Goal: Find specific page/section: Find specific page/section

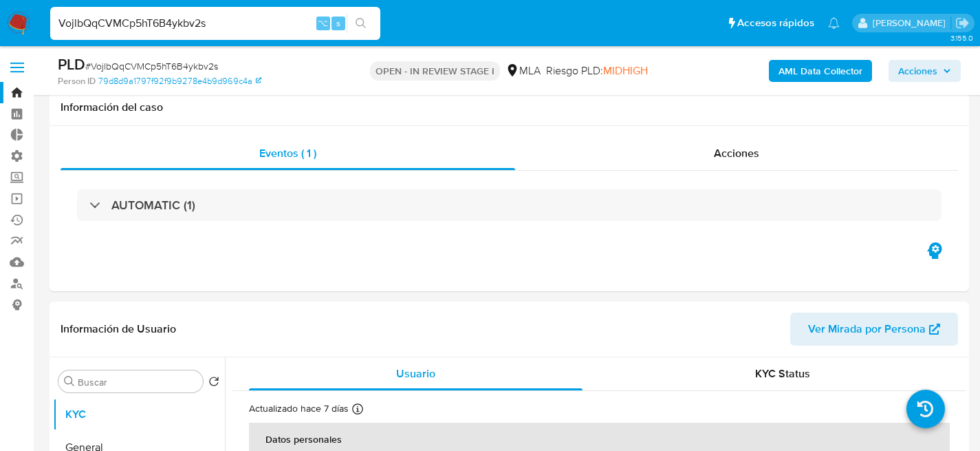
select select "10"
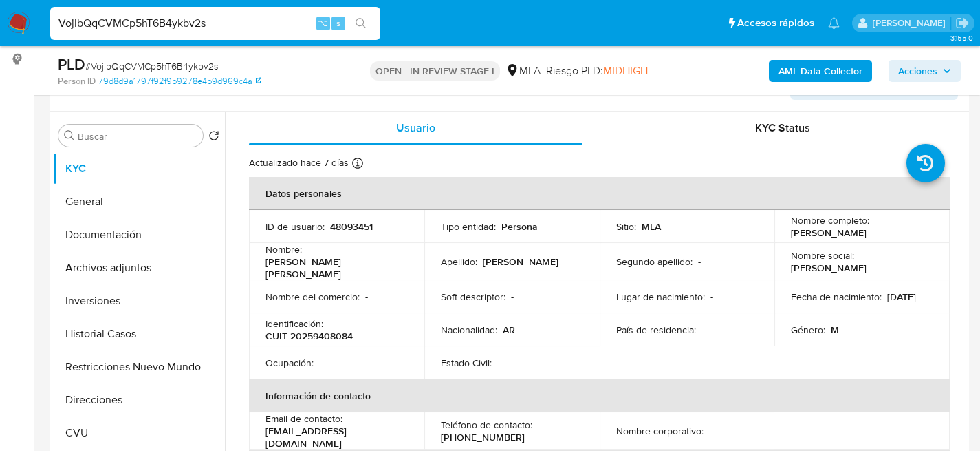
click at [186, 20] on input "VojlbQqCVMCp5hT6B4ykbv2s" at bounding box center [215, 23] width 330 height 18
paste input "22719154"
type input "22719154"
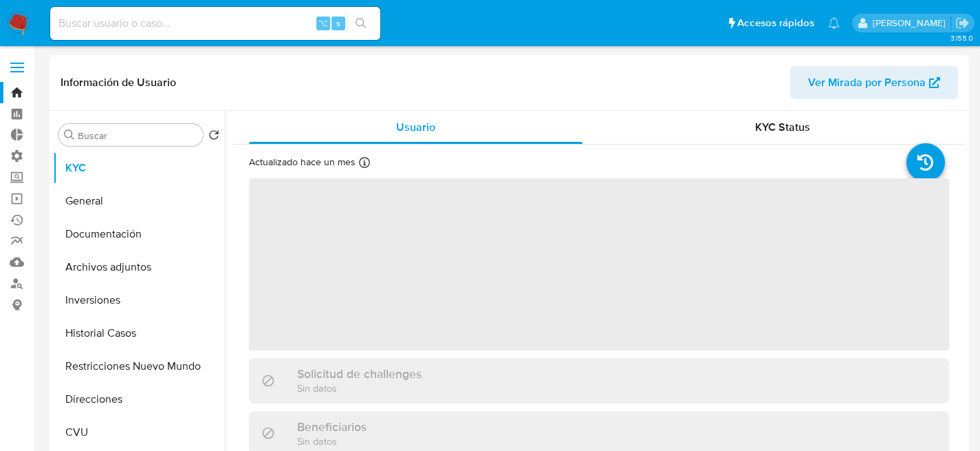
select select "10"
